Goal: Information Seeking & Learning: Understand process/instructions

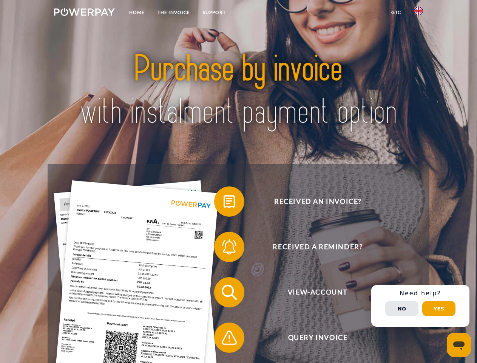
click at [84, 13] on img at bounding box center [84, 12] width 61 height 8
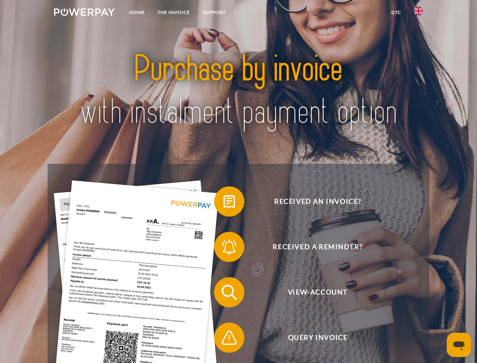
click at [418, 13] on img at bounding box center [418, 10] width 9 height 9
click at [396, 12] on link "GTC" at bounding box center [396, 13] width 23 height 14
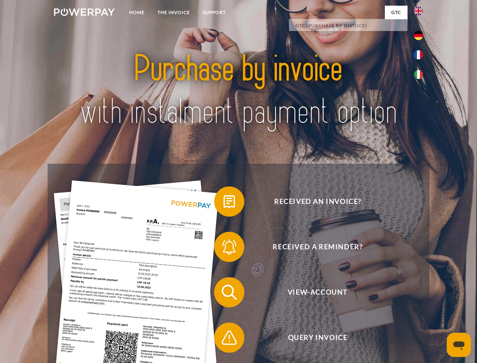
click at [224, 203] on span at bounding box center [218, 201] width 38 height 38
click at [224, 248] on span at bounding box center [218, 247] width 38 height 38
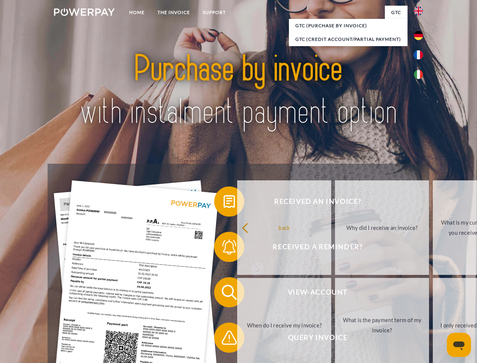
click at [335, 293] on link "What is the payment term of my invoice?" at bounding box center [382, 325] width 94 height 94
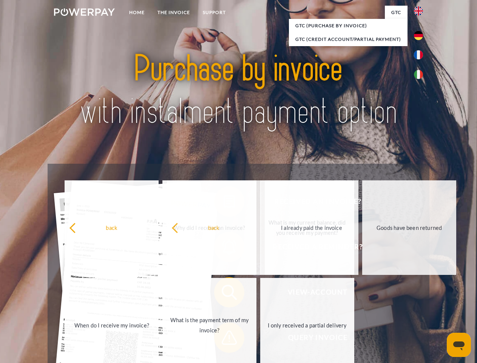
click at [224, 339] on span at bounding box center [218, 337] width 38 height 38
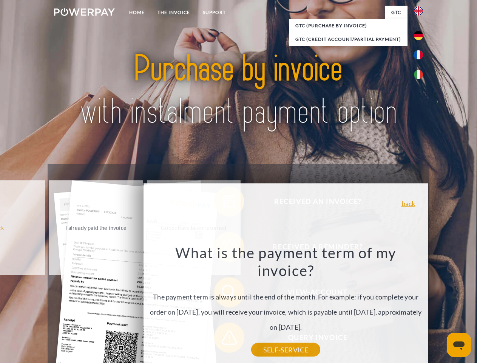
click at [420, 306] on div "Received an invoice? Received a reminder? View-Account Query Invoice" at bounding box center [238, 315] width 381 height 302
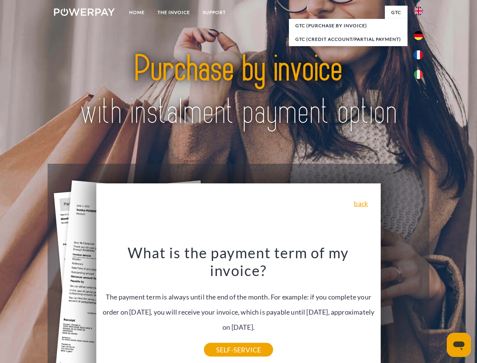
click at [402, 307] on span "View-Account" at bounding box center [317, 292] width 185 height 30
click at [439, 308] on header "Home THE INVOICE Support" at bounding box center [238, 261] width 477 height 522
